Goal: Information Seeking & Learning: Learn about a topic

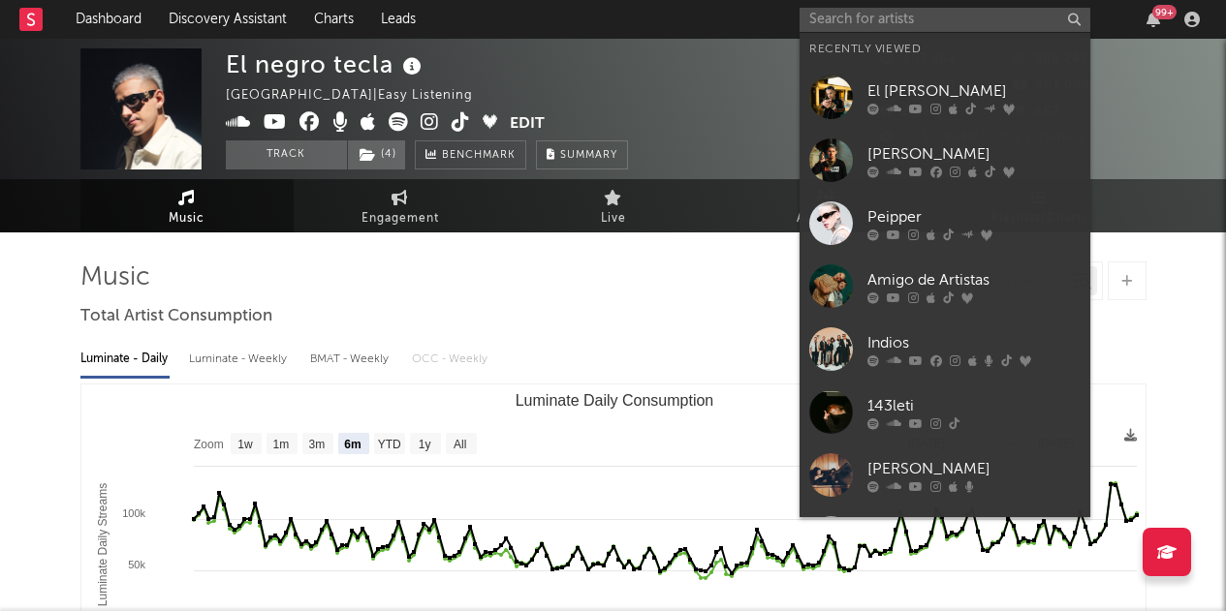
select select "6m"
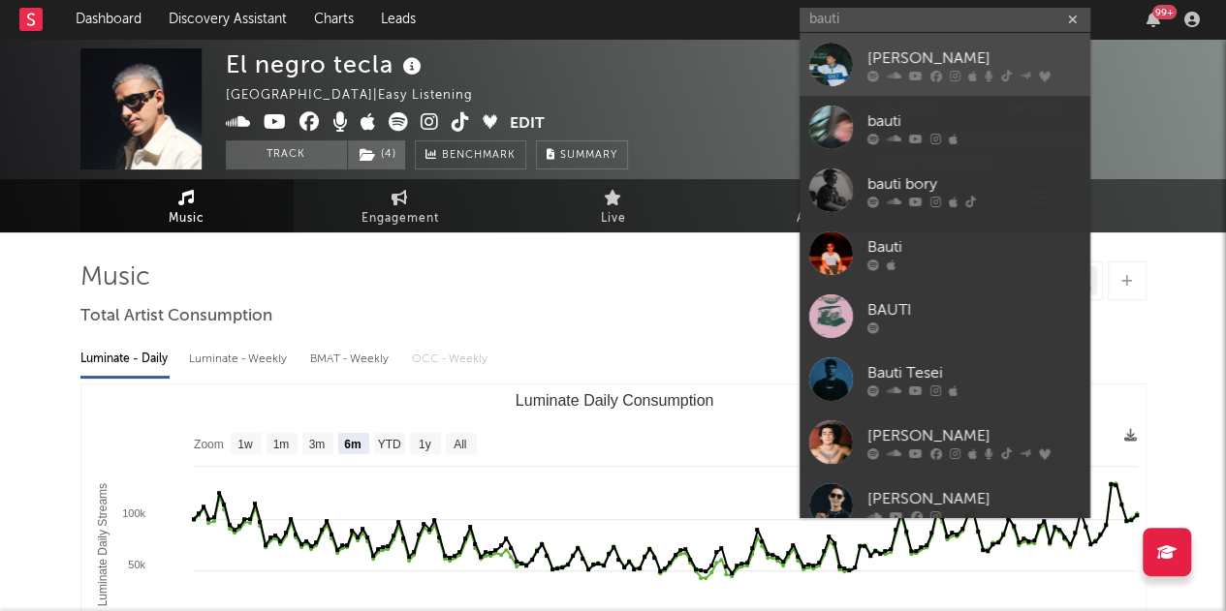
type input "bauti"
click at [968, 44] on link "[PERSON_NAME]" at bounding box center [944, 64] width 291 height 63
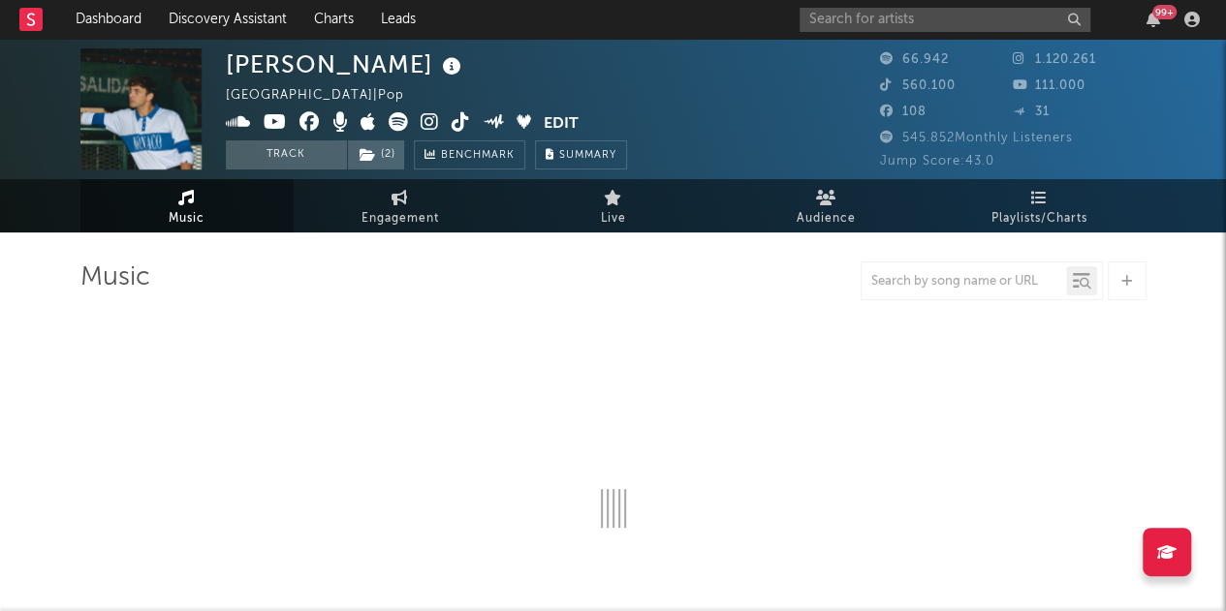
select select "6m"
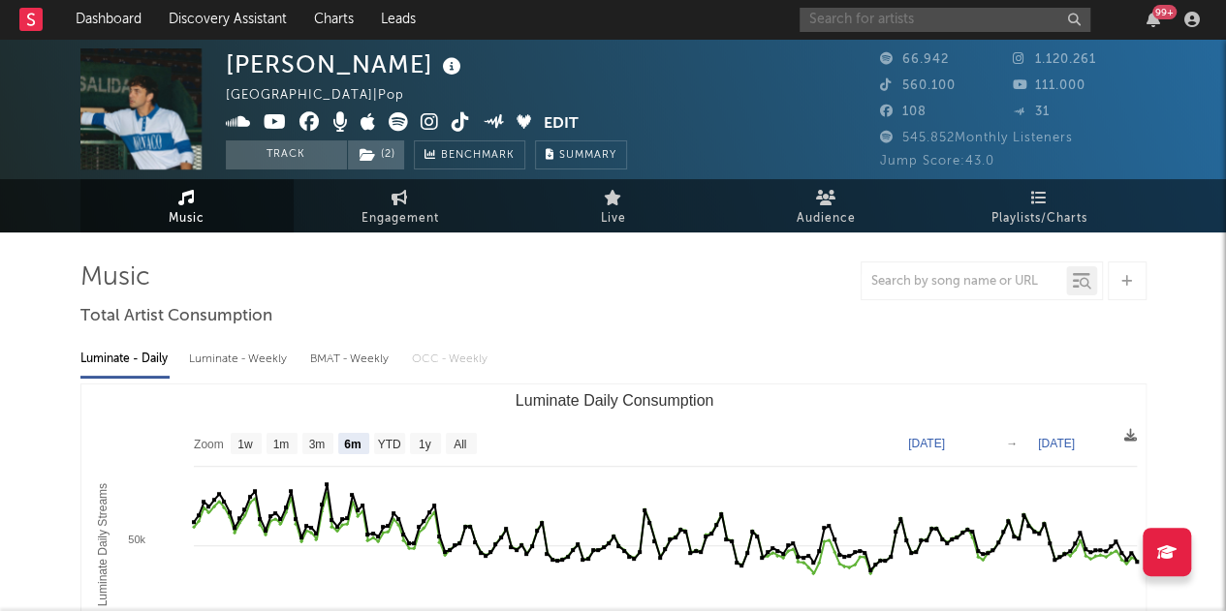
click at [907, 13] on input "text" at bounding box center [944, 20] width 291 height 24
click at [1003, 22] on input "peipper" at bounding box center [944, 20] width 291 height 24
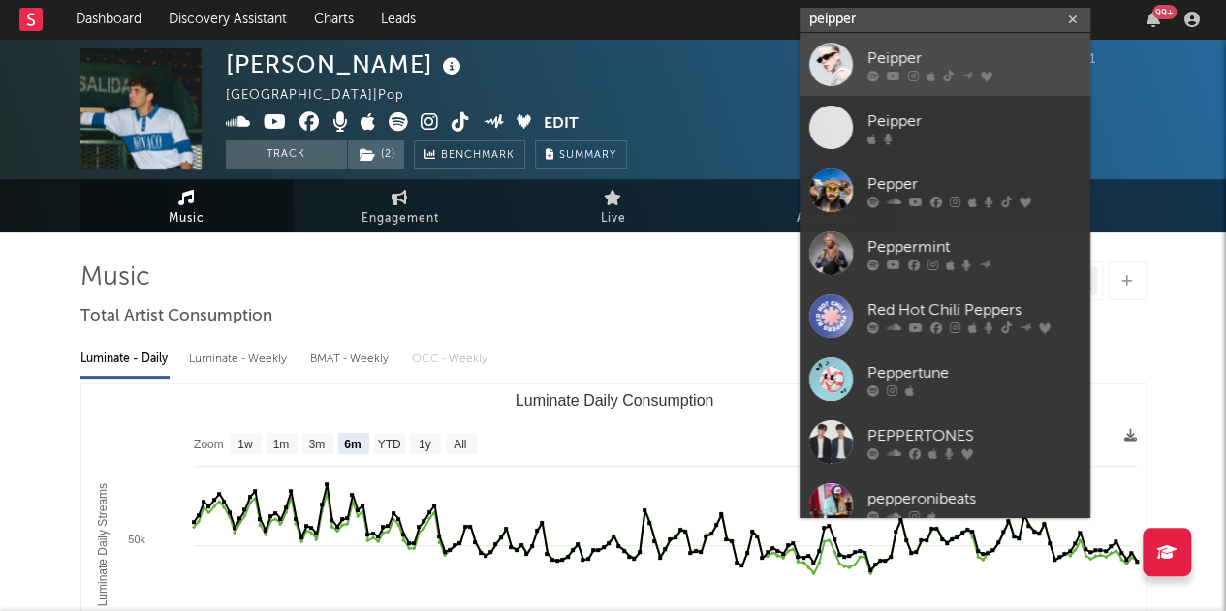
type input "peipper"
click at [1027, 53] on div "Peipper" at bounding box center [973, 58] width 213 height 23
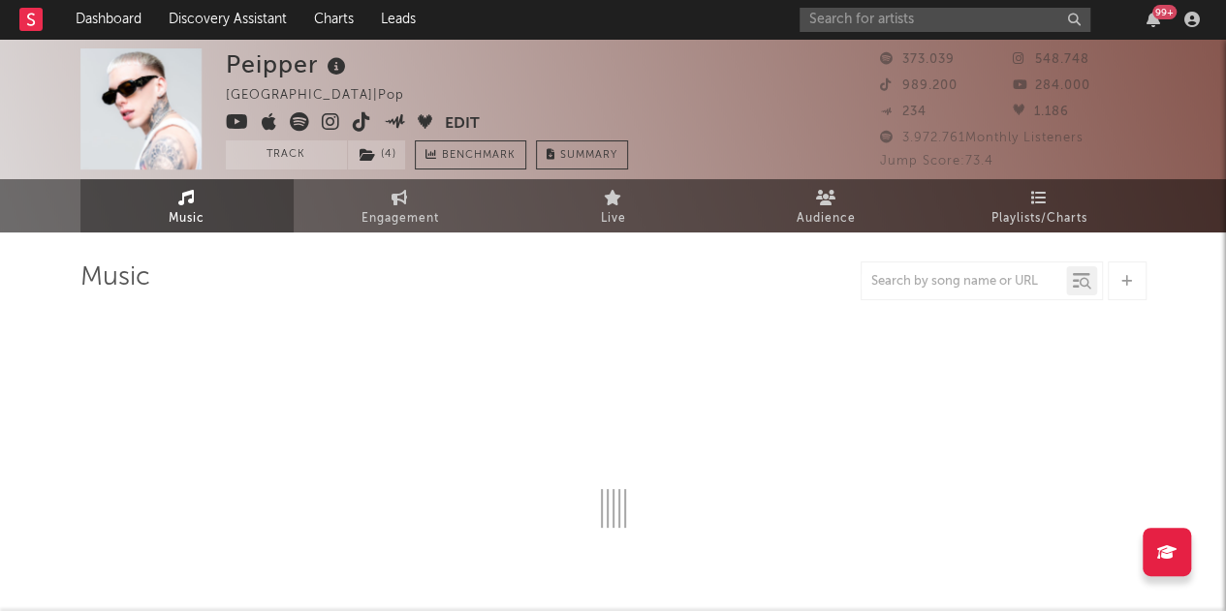
select select "6m"
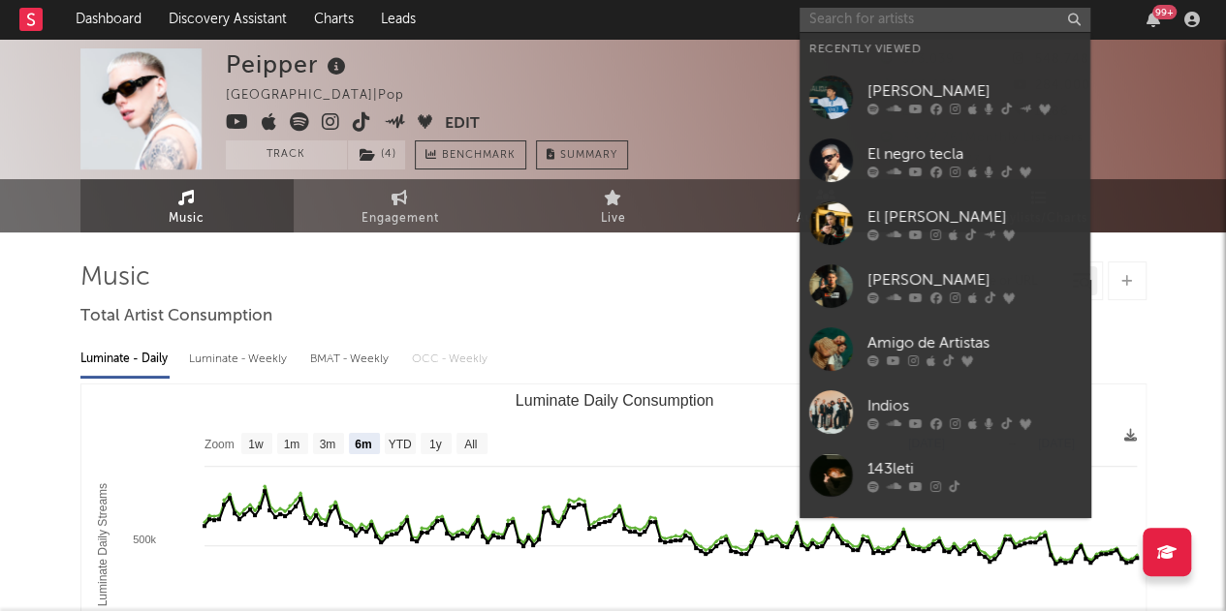
click at [926, 13] on input "text" at bounding box center [944, 20] width 291 height 24
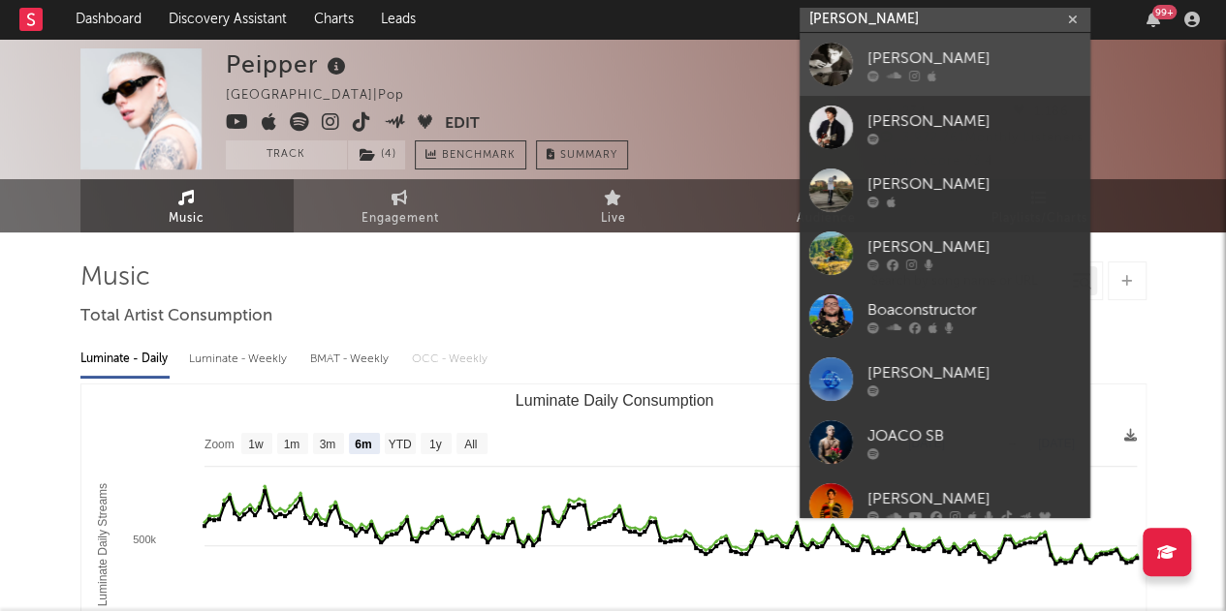
type input "[PERSON_NAME]"
click at [1021, 78] on div at bounding box center [973, 76] width 213 height 12
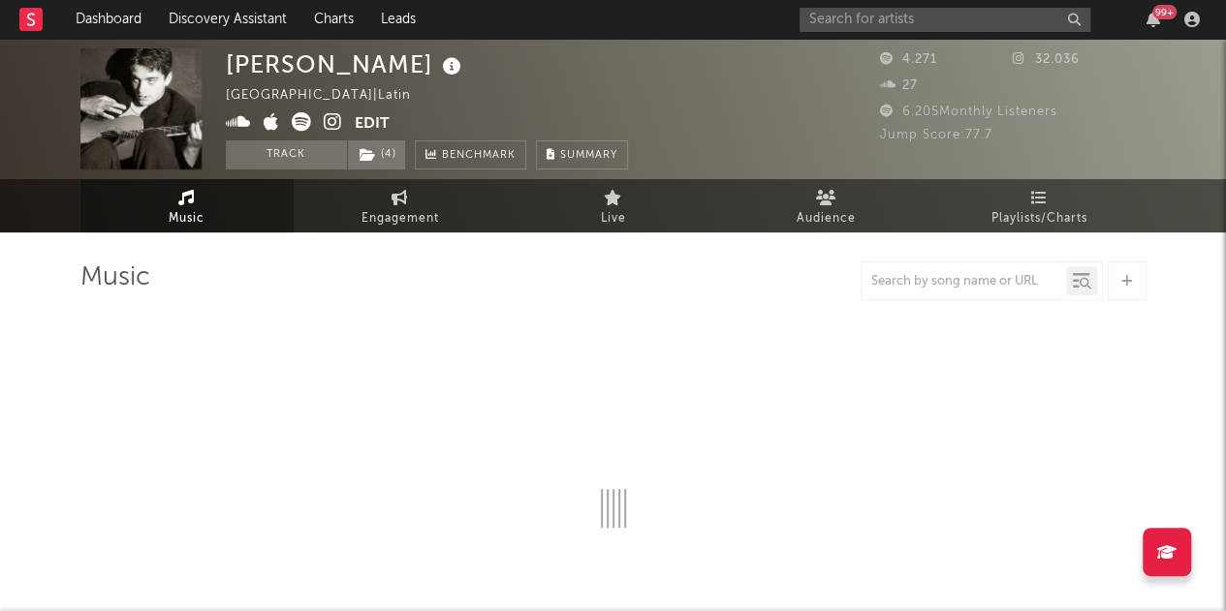
select select "6m"
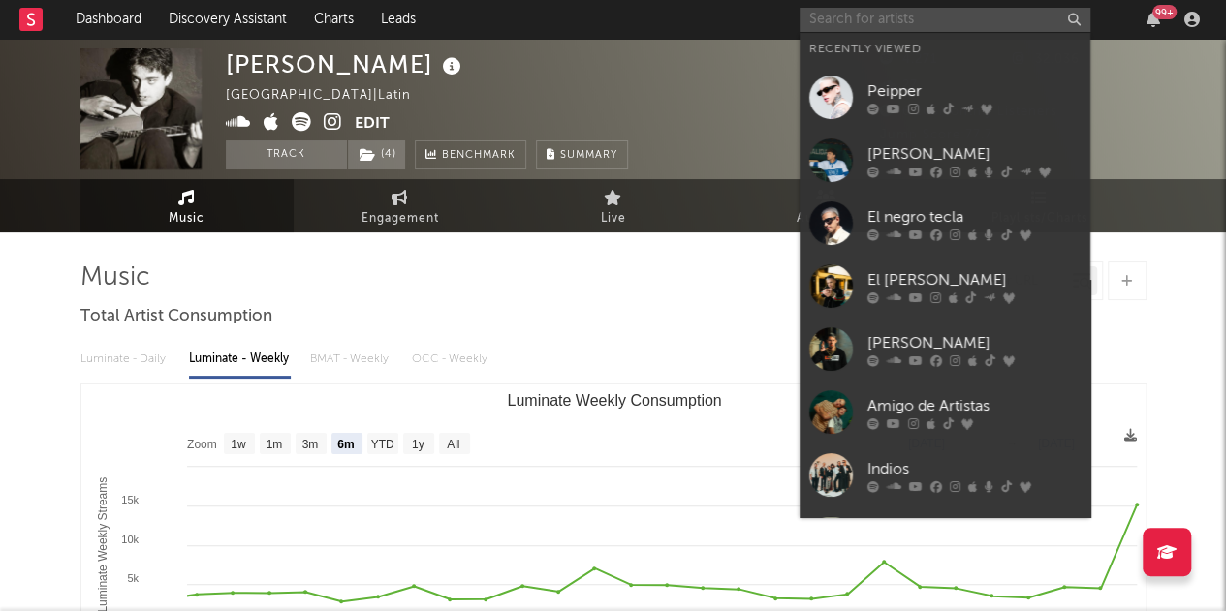
click at [1009, 13] on input "text" at bounding box center [944, 20] width 291 height 24
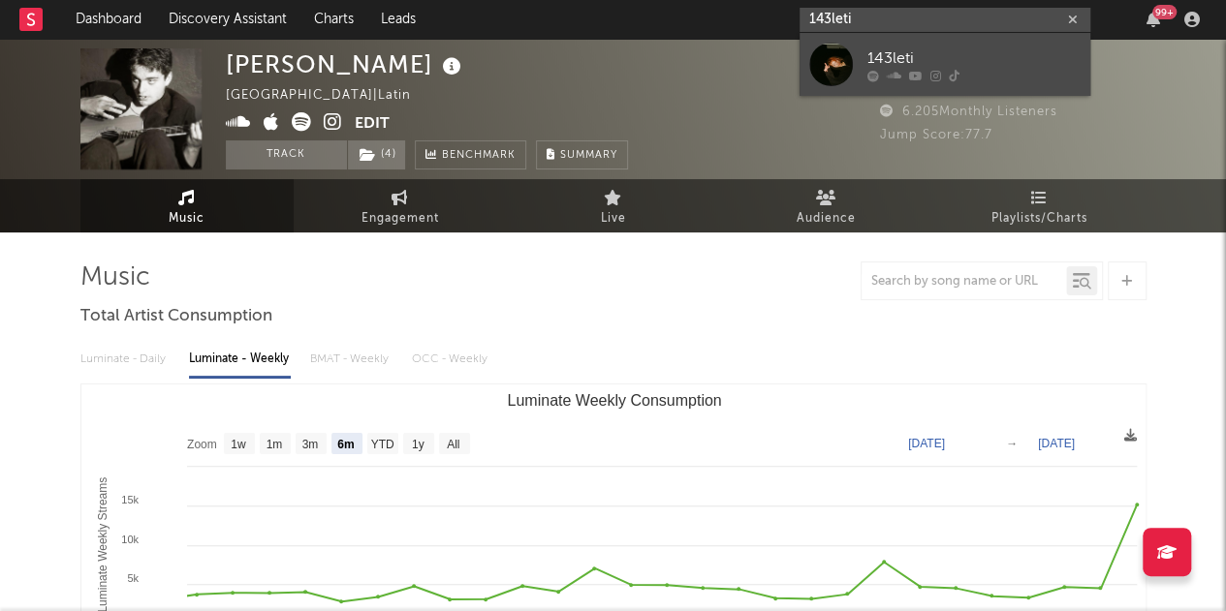
type input "143leti"
click at [1019, 59] on div "143leti" at bounding box center [973, 58] width 213 height 23
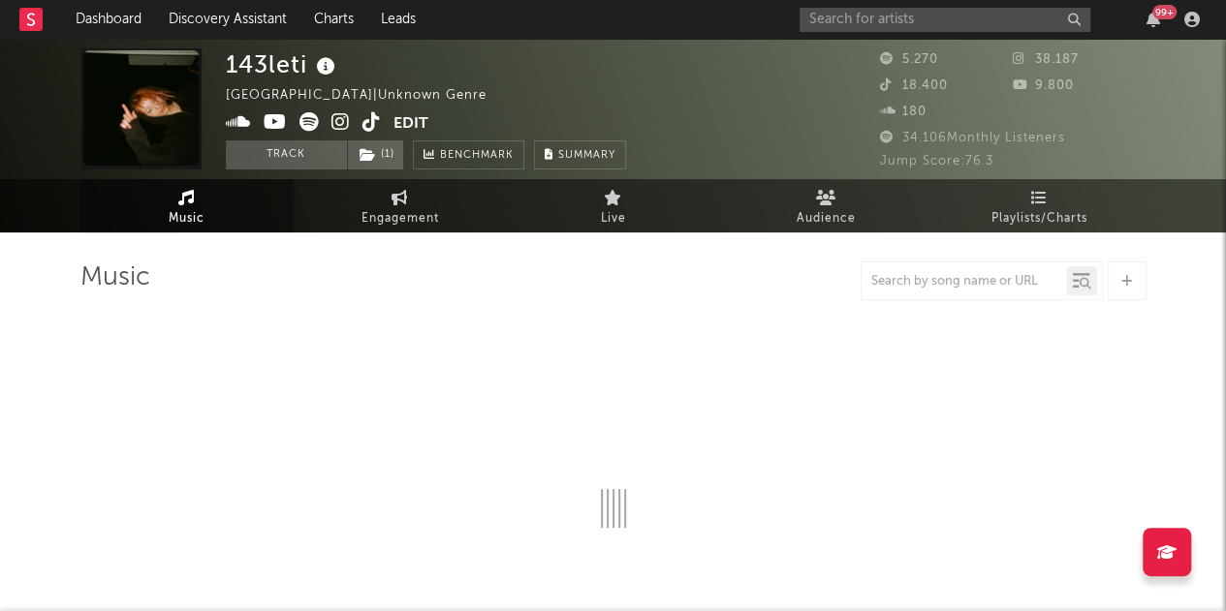
select select "6m"
